Goal: Find contact information: Find contact information

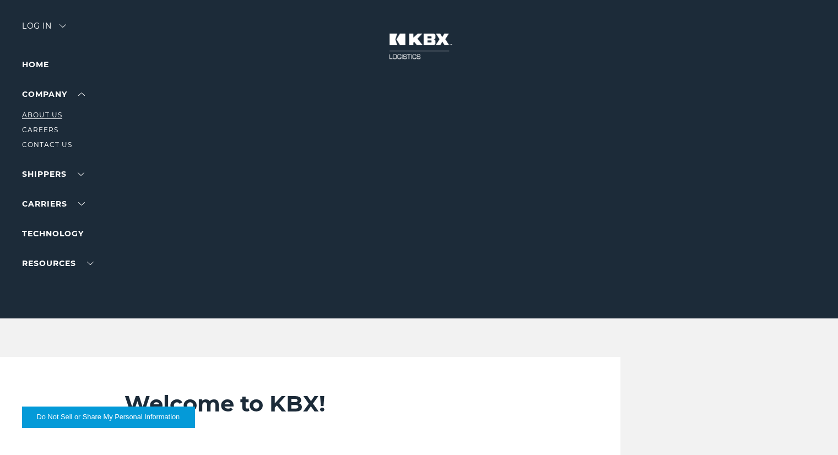
click at [51, 115] on link "About Us" at bounding box center [42, 115] width 40 height 8
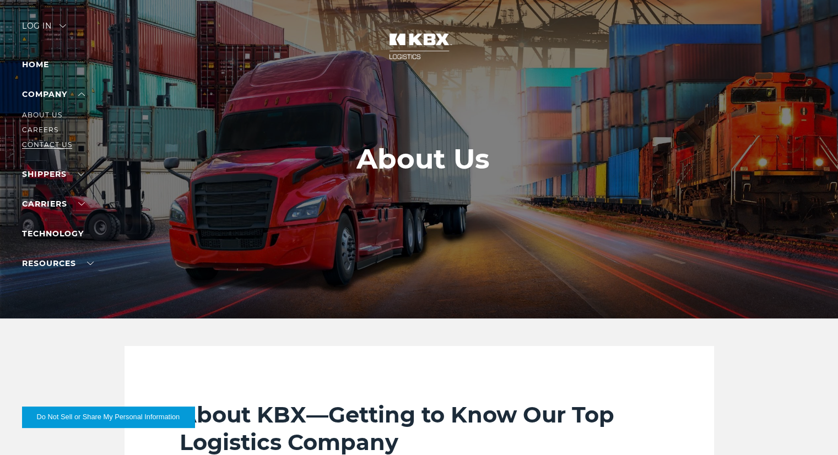
click at [53, 143] on link "Contact Us" at bounding box center [47, 145] width 50 height 8
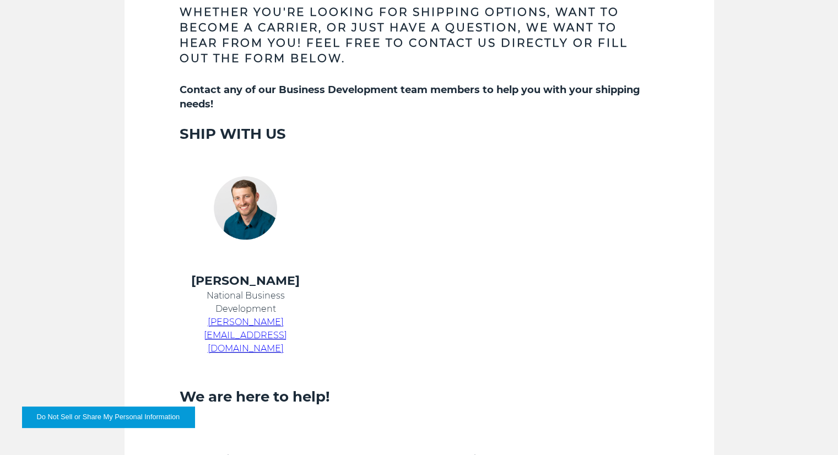
scroll to position [496, 0]
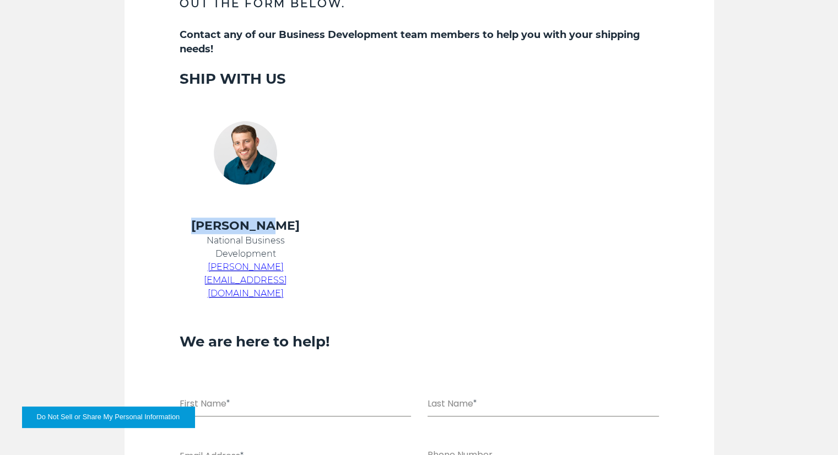
drag, startPoint x: 283, startPoint y: 228, endPoint x: 217, endPoint y: 225, distance: 66.2
click at [217, 225] on h4 "Chris Kein" at bounding box center [246, 226] width 132 height 17
copy h4 "Chris Kein"
drag, startPoint x: 287, startPoint y: 242, endPoint x: 208, endPoint y: 239, distance: 79.4
click at [208, 239] on p "National Business Development" at bounding box center [246, 247] width 132 height 26
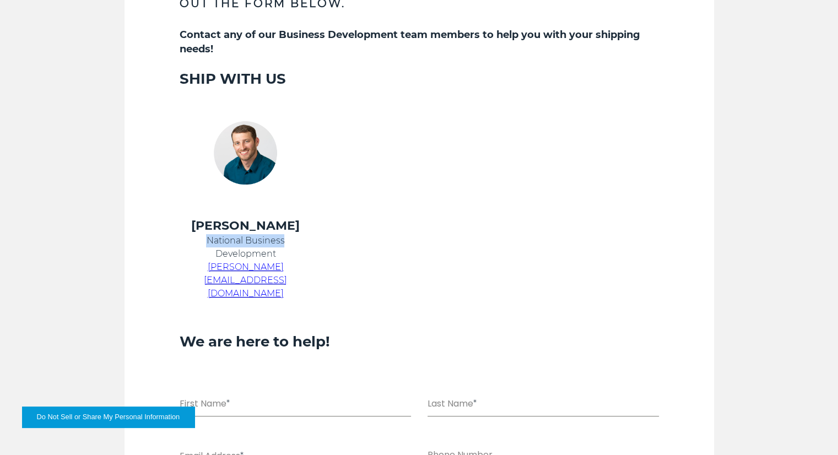
copy p "National Business"
drag, startPoint x: 282, startPoint y: 252, endPoint x: 214, endPoint y: 256, distance: 67.9
click at [214, 256] on p "National Business Development" at bounding box center [246, 247] width 132 height 26
copy p "Development"
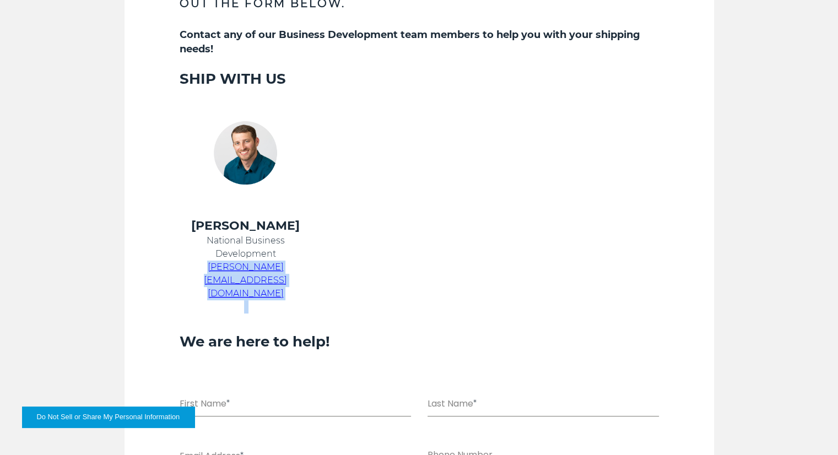
drag, startPoint x: 352, startPoint y: 272, endPoint x: 184, endPoint y: 265, distance: 167.7
click at [184, 265] on tr "Chris Kein National Business Development chris.kein@kbxlogistics.com" at bounding box center [405, 266] width 479 height 96
click at [441, 256] on td at bounding box center [405, 266] width 160 height 96
drag, startPoint x: 334, startPoint y: 263, endPoint x: 182, endPoint y: 266, distance: 152.1
click at [182, 266] on tr "Chris Kein National Business Development chris.kein@kbxlogistics.com" at bounding box center [405, 266] width 479 height 96
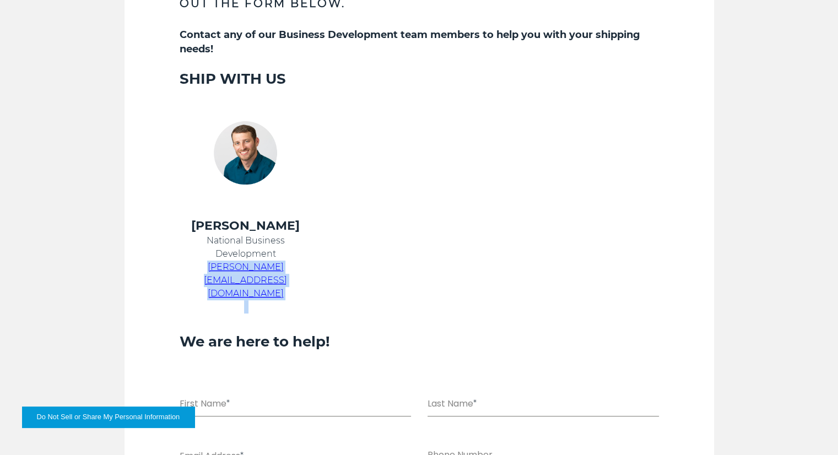
copy tr "[PERSON_NAME][EMAIL_ADDRESS][DOMAIN_NAME]"
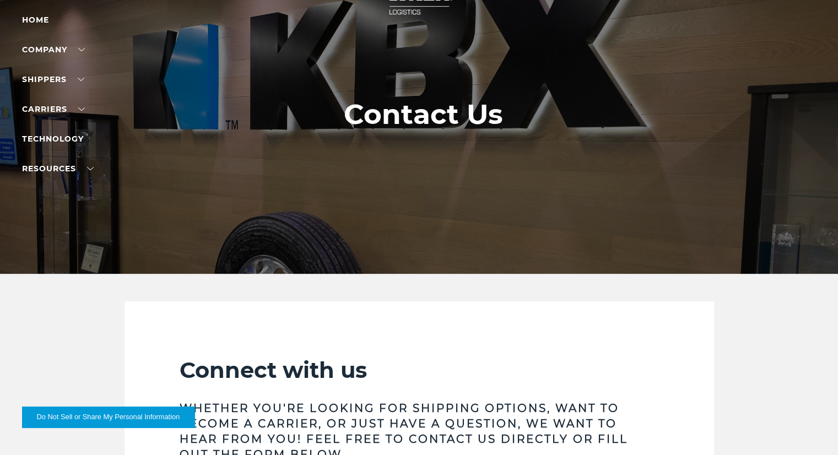
scroll to position [0, 0]
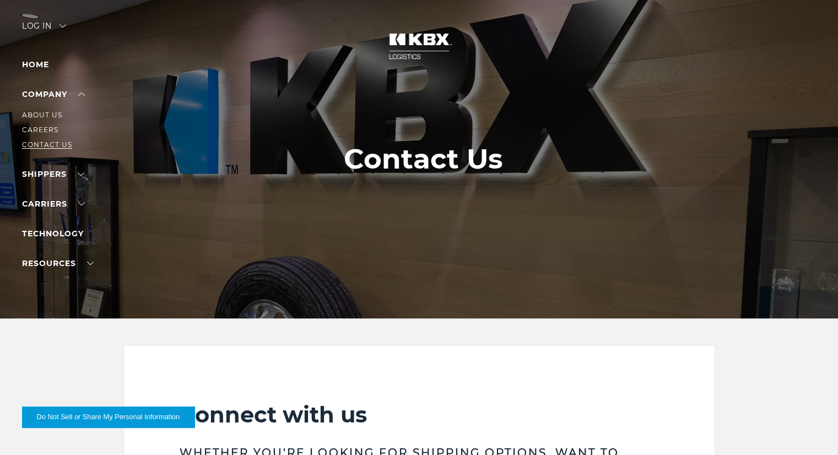
click at [51, 141] on link "Contact Us" at bounding box center [47, 145] width 50 height 8
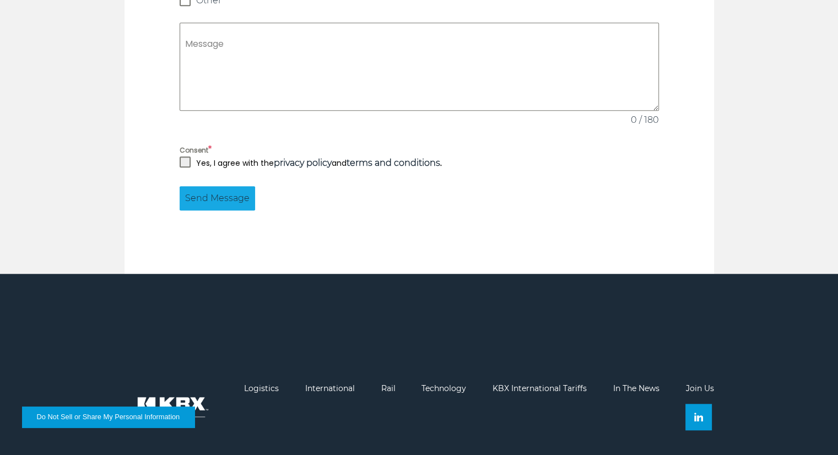
scroll to position [1076, 0]
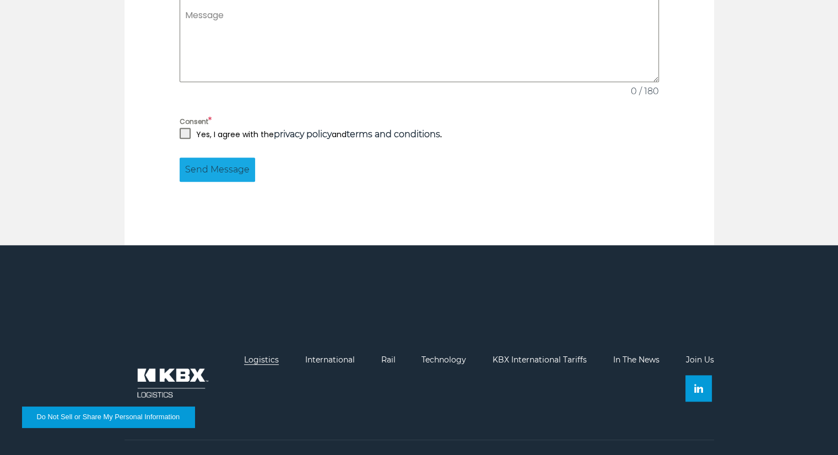
click at [273, 355] on link "Logistics" at bounding box center [261, 360] width 35 height 10
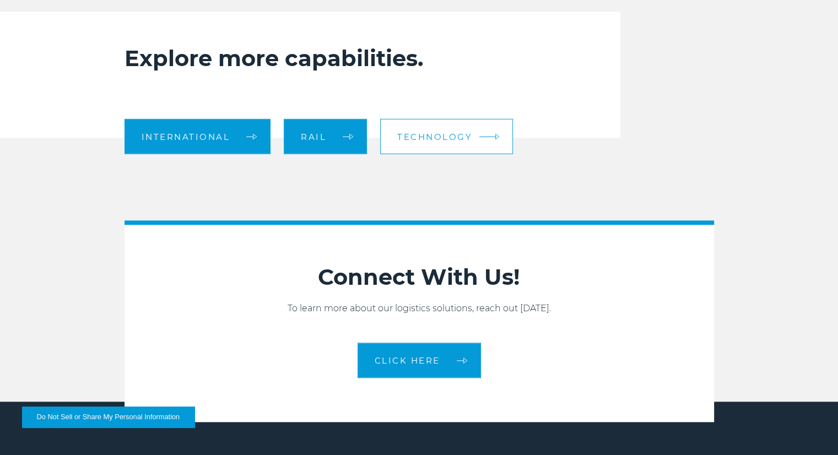
scroll to position [1102, 0]
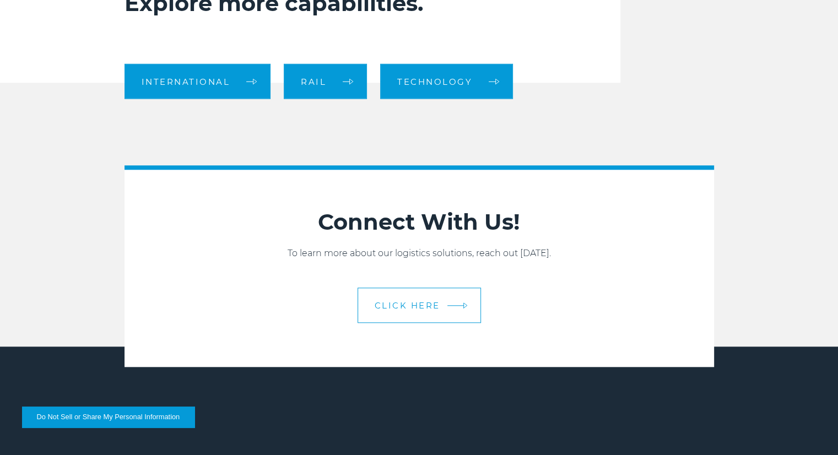
click at [419, 311] on link "CLICK HERE" at bounding box center [419, 305] width 123 height 35
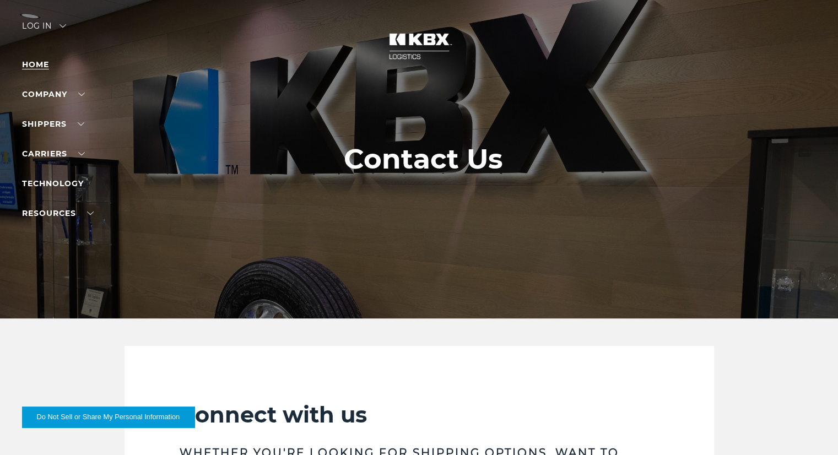
click at [37, 62] on link "Home" at bounding box center [35, 65] width 27 height 10
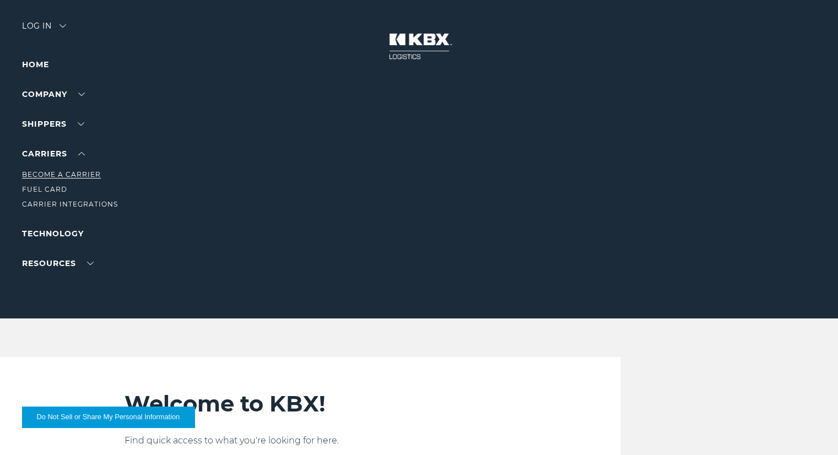
click at [89, 176] on link "Become a Carrier" at bounding box center [61, 174] width 79 height 8
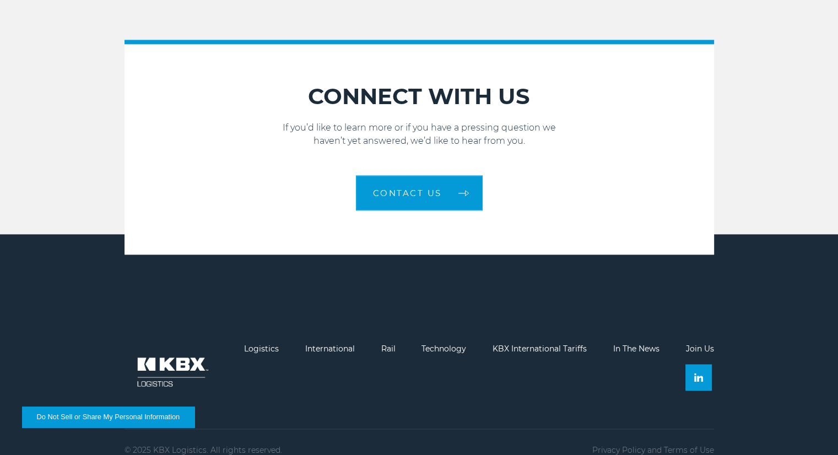
scroll to position [1595, 0]
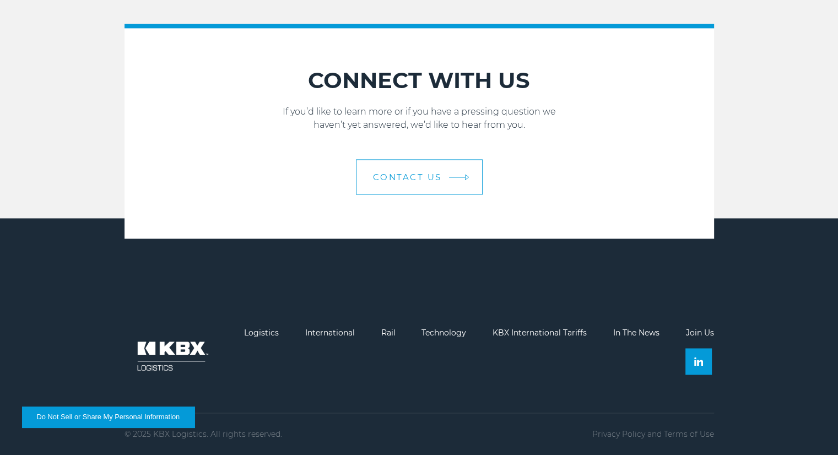
click at [427, 174] on span "Contact Us" at bounding box center [407, 177] width 69 height 8
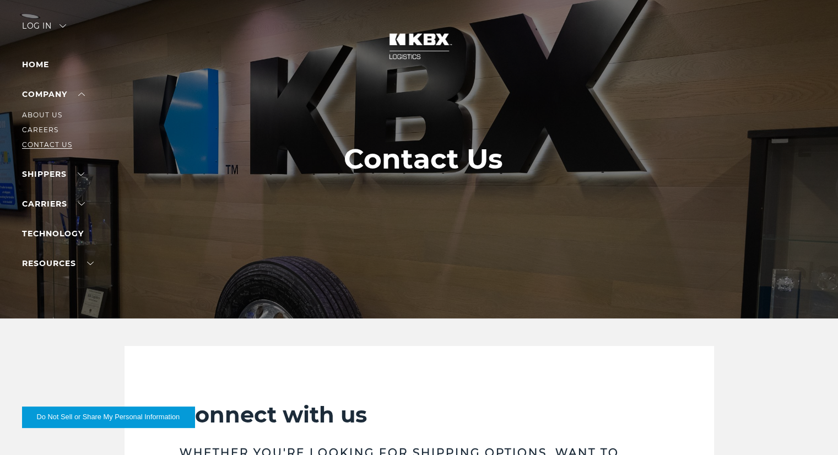
click at [46, 145] on link "Contact Us" at bounding box center [47, 145] width 50 height 8
